Goal: Task Accomplishment & Management: Manage account settings

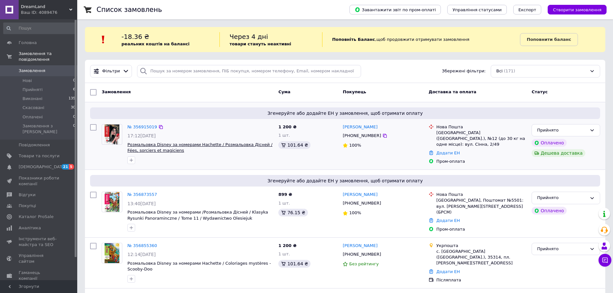
click at [192, 143] on span "Розмальовка Disney за номерами Hachette / Розмальовка Дісней / Fées, sorciers e…" at bounding box center [199, 147] width 145 height 11
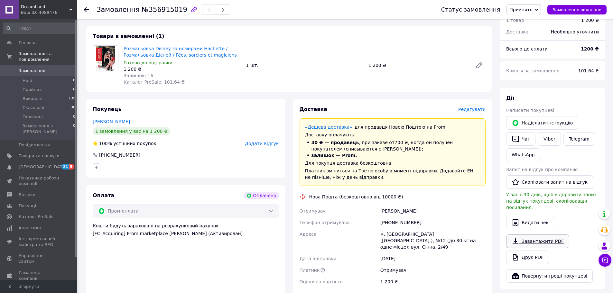
scroll to position [96, 0]
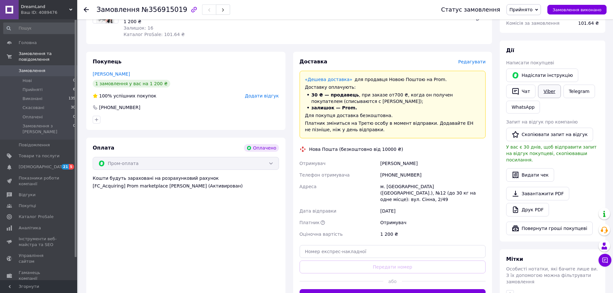
click at [548, 92] on link "Viber" at bounding box center [549, 92] width 23 height 14
drag, startPoint x: 423, startPoint y: 163, endPoint x: 372, endPoint y: 159, distance: 50.7
click at [372, 159] on div "Отримувач Авраменко Антоніна Телефон отримувача +380506608821 Адреса м. Полтава…" at bounding box center [392, 199] width 189 height 82
copy div "Отримувач Авраменко Антоніна"
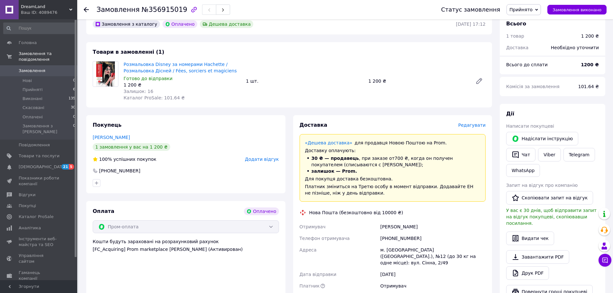
scroll to position [0, 0]
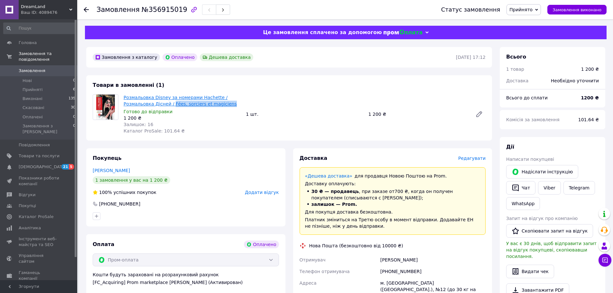
drag, startPoint x: 225, startPoint y: 104, endPoint x: 169, endPoint y: 105, distance: 55.7
click at [169, 105] on span "Розмальовка Disney за номерами Hachette / Розмальовка Дісней / Fées, sorciers e…" at bounding box center [182, 100] width 117 height 13
copy link "Fées, sorciers et magiciens"
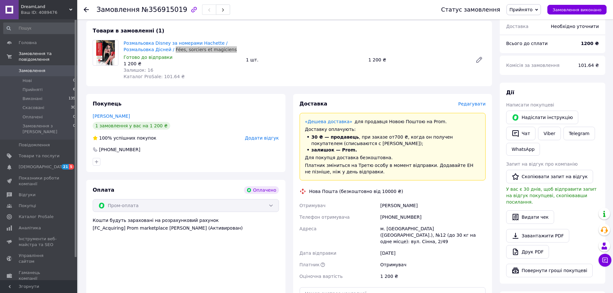
scroll to position [64, 0]
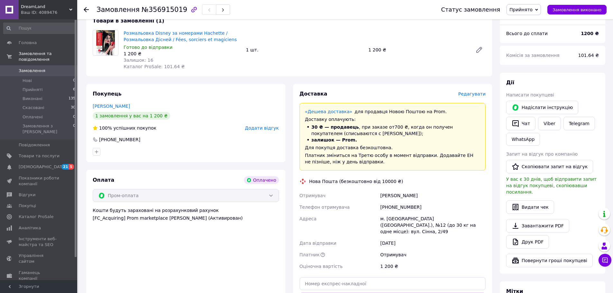
click at [393, 207] on div "[PHONE_NUMBER]" at bounding box center [433, 207] width 108 height 12
copy div "380506608821"
drag, startPoint x: 378, startPoint y: 217, endPoint x: 456, endPoint y: 223, distance: 78.1
click at [456, 223] on div "Отримувач Авраменко Антоніна Телефон отримувача +380506608821 Адреса м. Полтава…" at bounding box center [392, 231] width 189 height 82
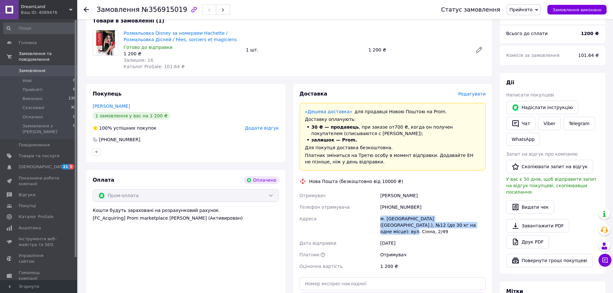
copy div "Адреса м. Полтава (Полтавська обл.), №12 (до 30 кг на одне місце): вул. Сінна, …"
click at [35, 65] on link "Замовлення 0" at bounding box center [39, 70] width 79 height 11
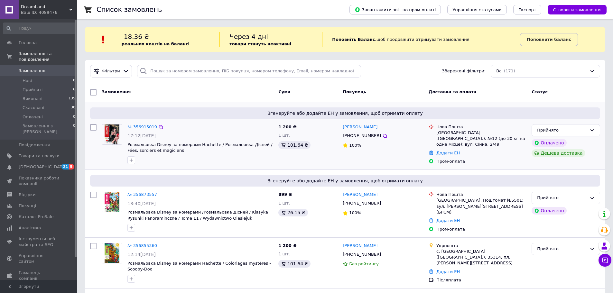
drag, startPoint x: 240, startPoint y: 144, endPoint x: 308, endPoint y: 165, distance: 70.9
click at [240, 144] on span "Розмальовка Disney за номерами Hachette / Розмальовка Дісней / Fées, sorciers e…" at bounding box center [199, 147] width 145 height 11
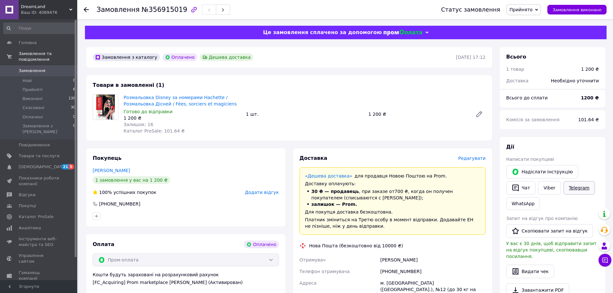
click at [575, 186] on link "Telegram" at bounding box center [579, 188] width 32 height 14
